Goal: Book appointment/travel/reservation

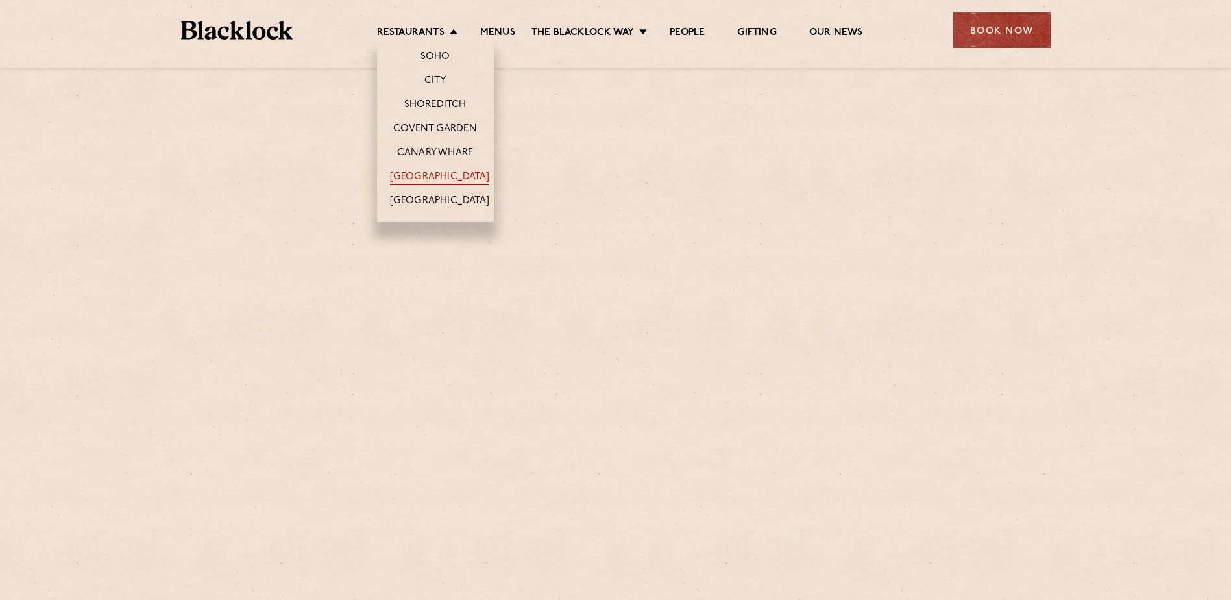
click at [438, 180] on link "[GEOGRAPHIC_DATA]" at bounding box center [439, 178] width 99 height 14
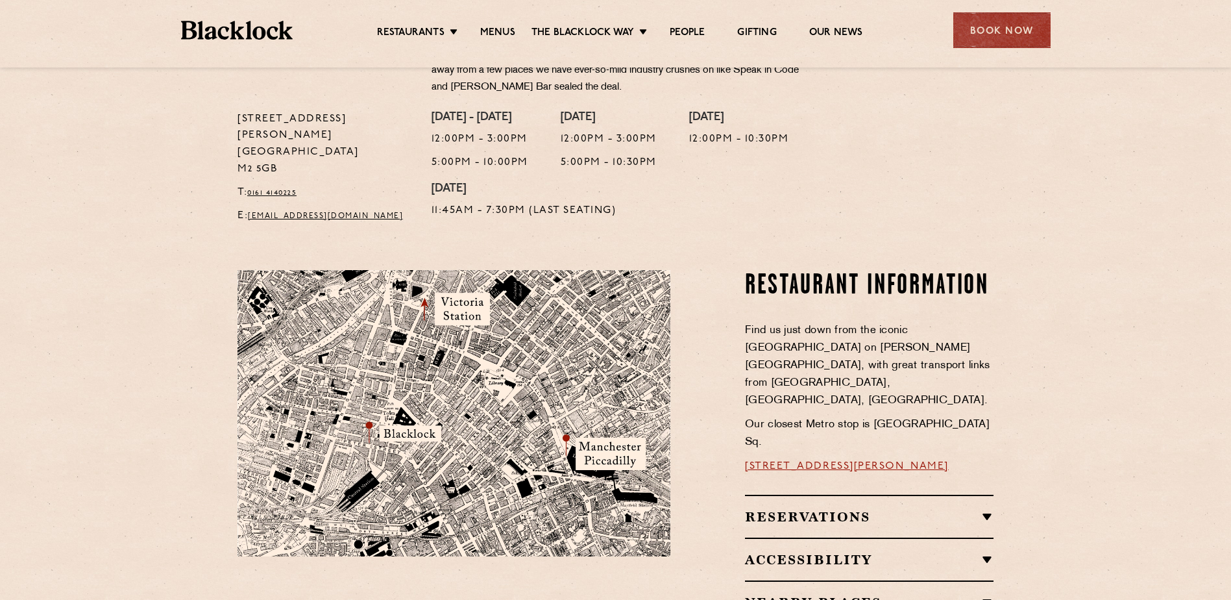
scroll to position [584, 0]
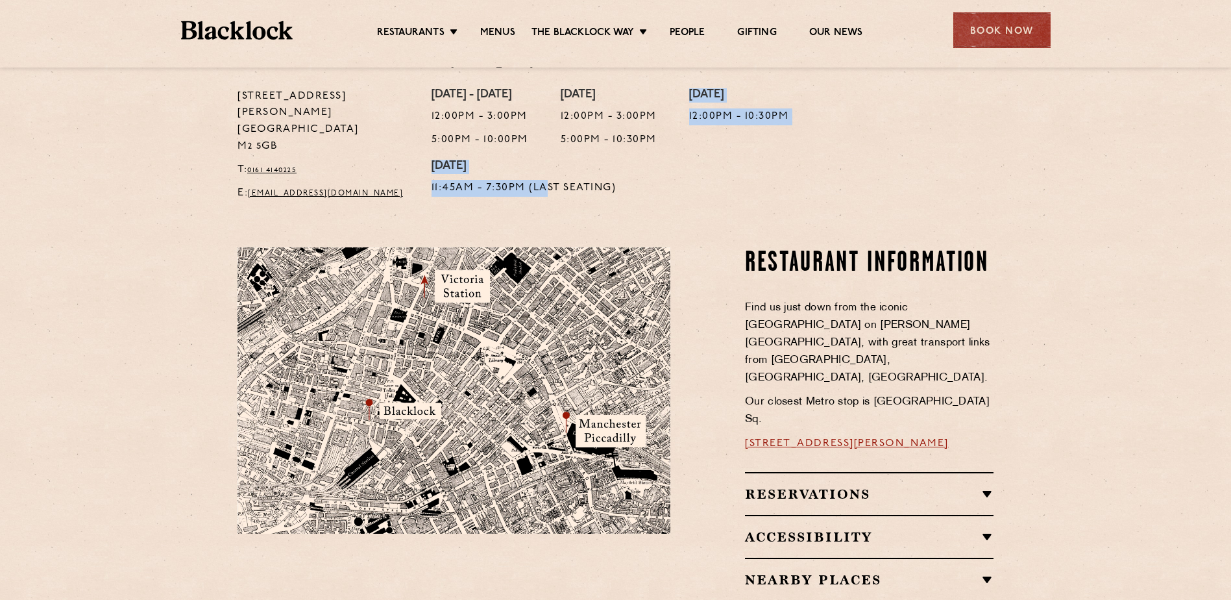
drag, startPoint x: 690, startPoint y: 167, endPoint x: 547, endPoint y: 156, distance: 143.8
click at [547, 156] on div "Monday - Thursday 12:00pm - 3:00pm 5:00pm - 10:00pm Friday 12:00pm - 3:00pm 5:0…" at bounding box center [712, 148] width 581 height 120
drag, startPoint x: 547, startPoint y: 156, endPoint x: 644, endPoint y: 163, distance: 97.6
click at [644, 163] on div "Monday - Thursday 12:00pm - 3:00pm 5:00pm - 10:00pm Friday 12:00pm - 3:00pm 5:0…" at bounding box center [712, 148] width 581 height 120
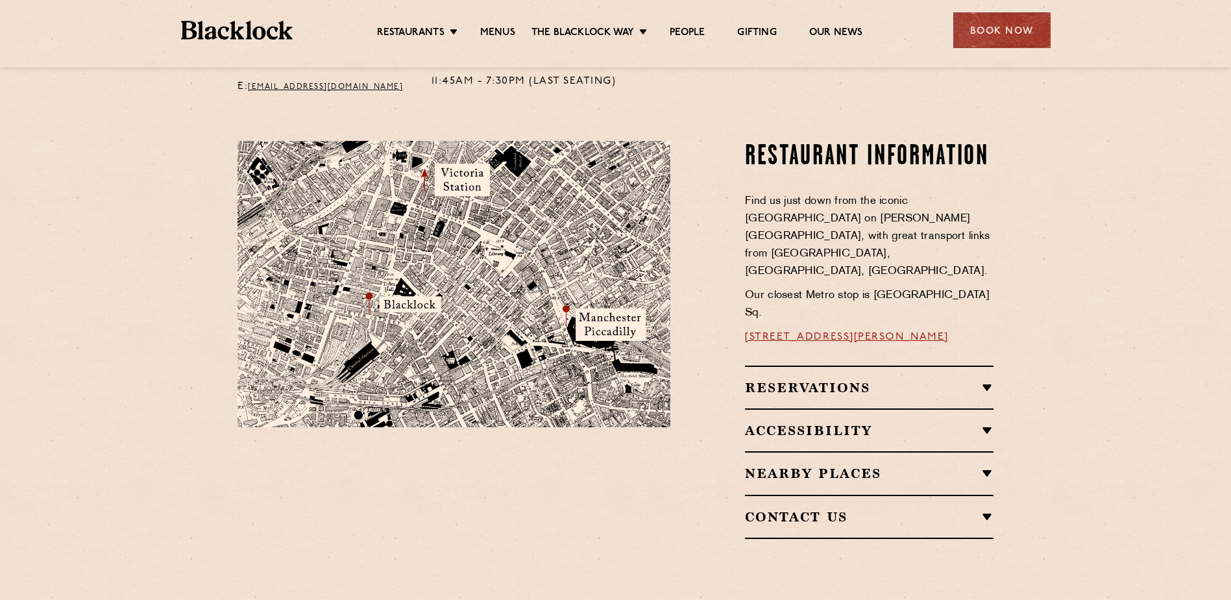
scroll to position [714, 0]
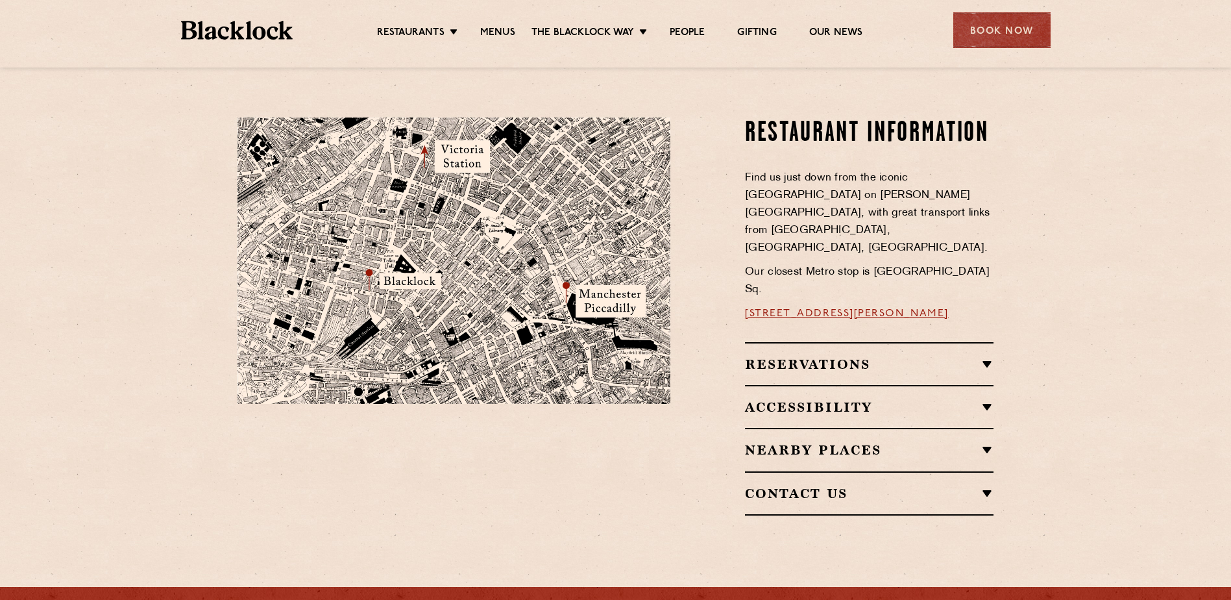
click at [829, 356] on h2 "Reservations" at bounding box center [869, 364] width 249 height 16
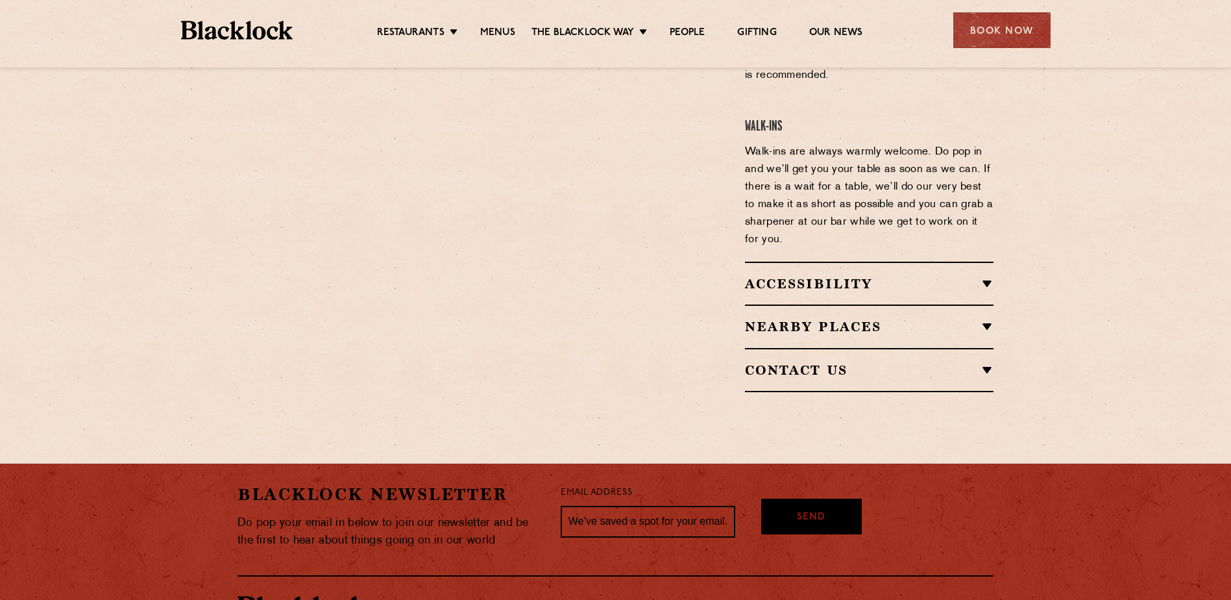
scroll to position [1117, 0]
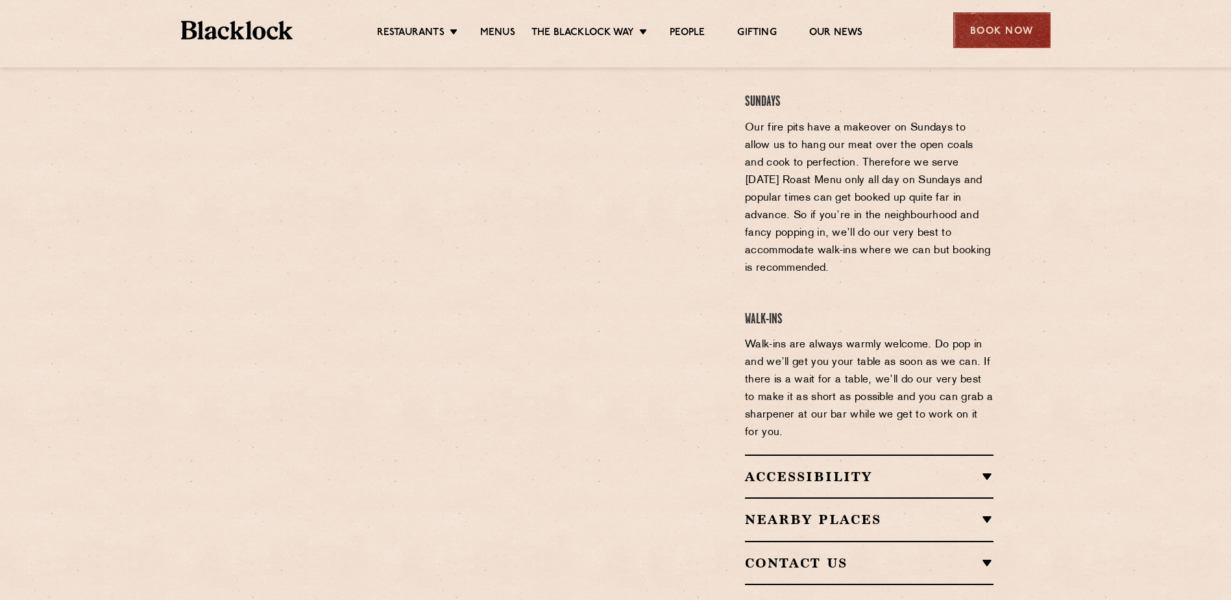
click at [1010, 29] on div "Book Now" at bounding box center [1001, 30] width 97 height 36
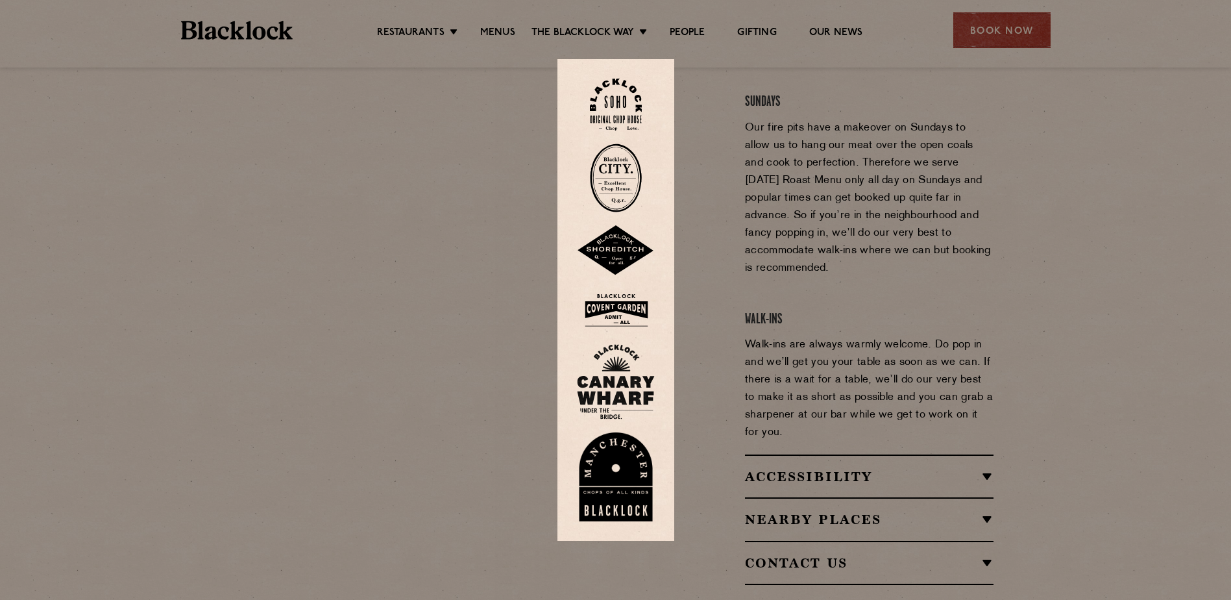
click at [619, 500] on img at bounding box center [616, 477] width 78 height 90
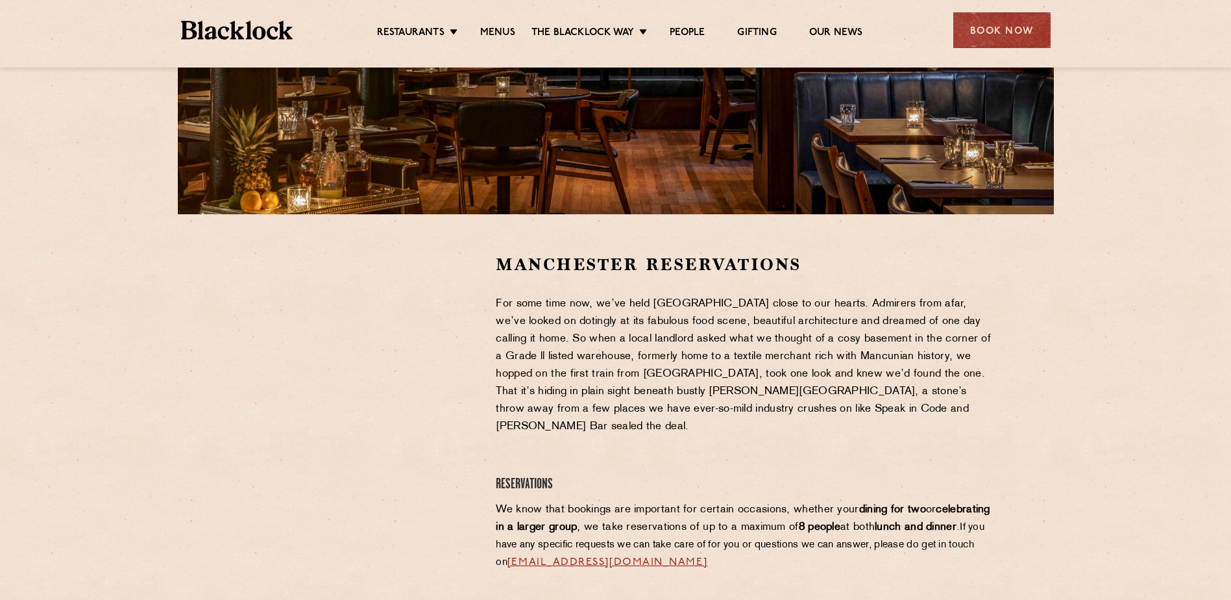
scroll to position [260, 0]
